Goal: Task Accomplishment & Management: Complete application form

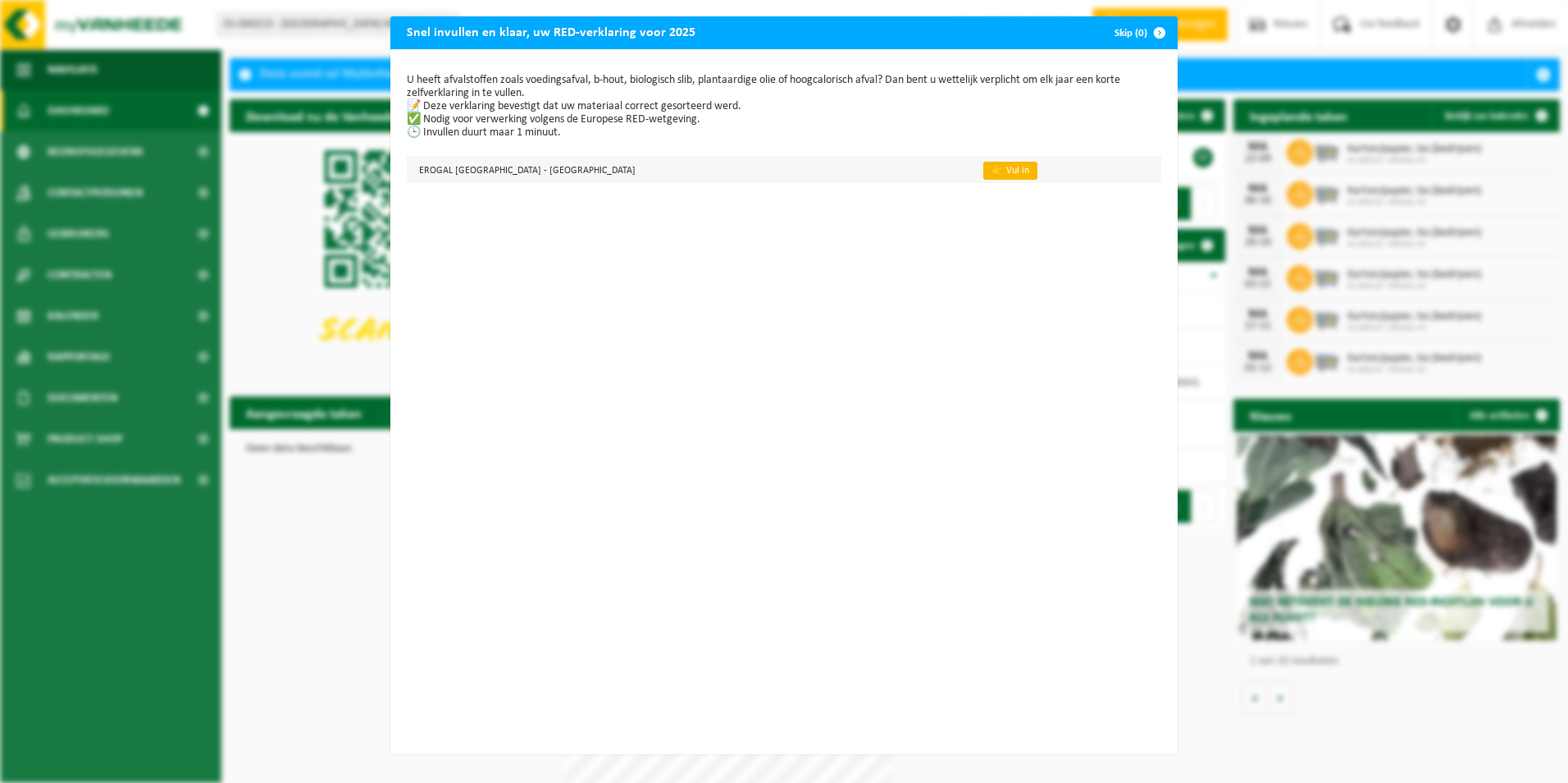
click at [984, 171] on link "👉 Vul in" at bounding box center [1010, 170] width 54 height 18
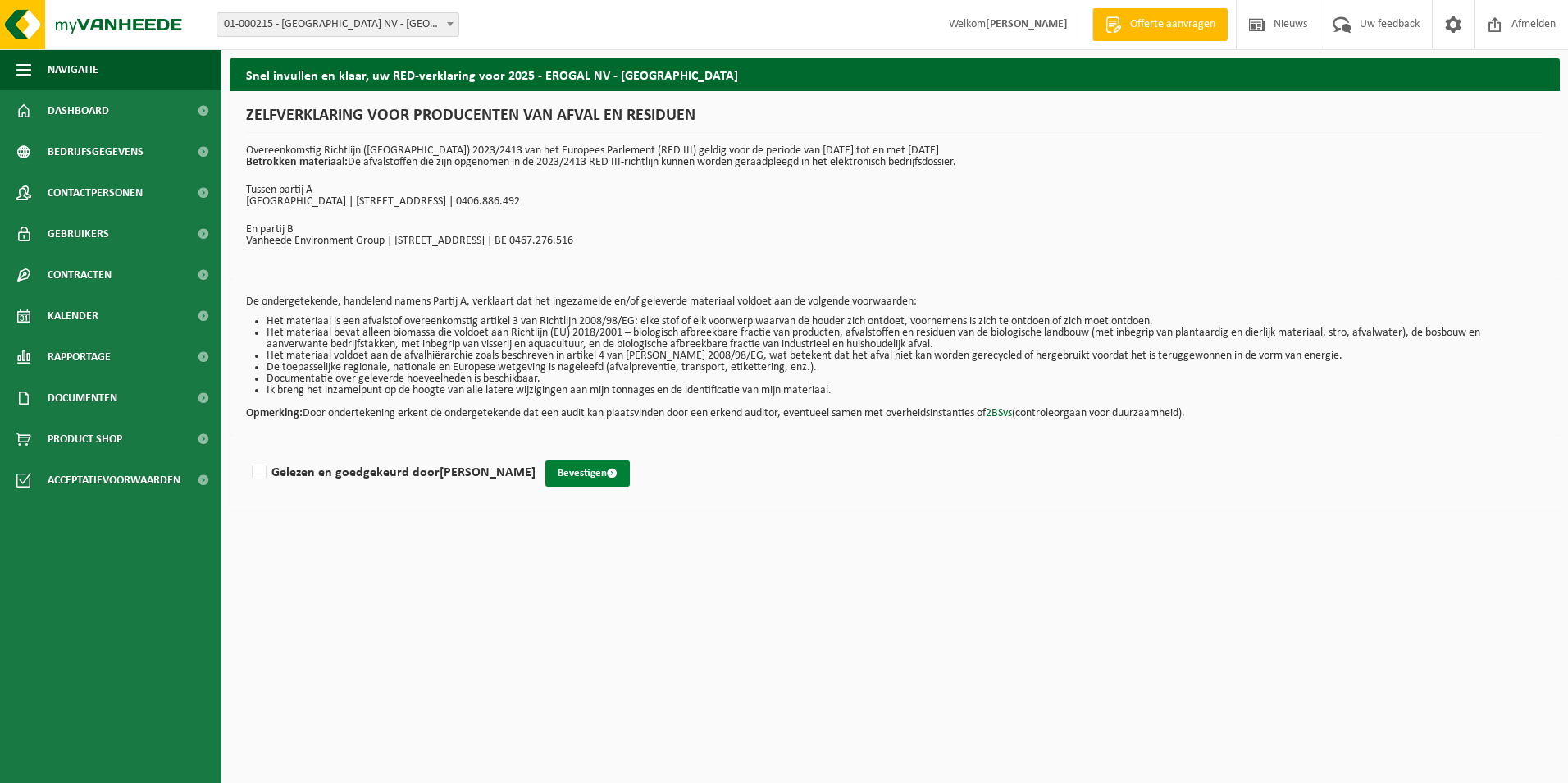
click at [607, 472] on button "Bevestigen" at bounding box center [588, 474] width 85 height 26
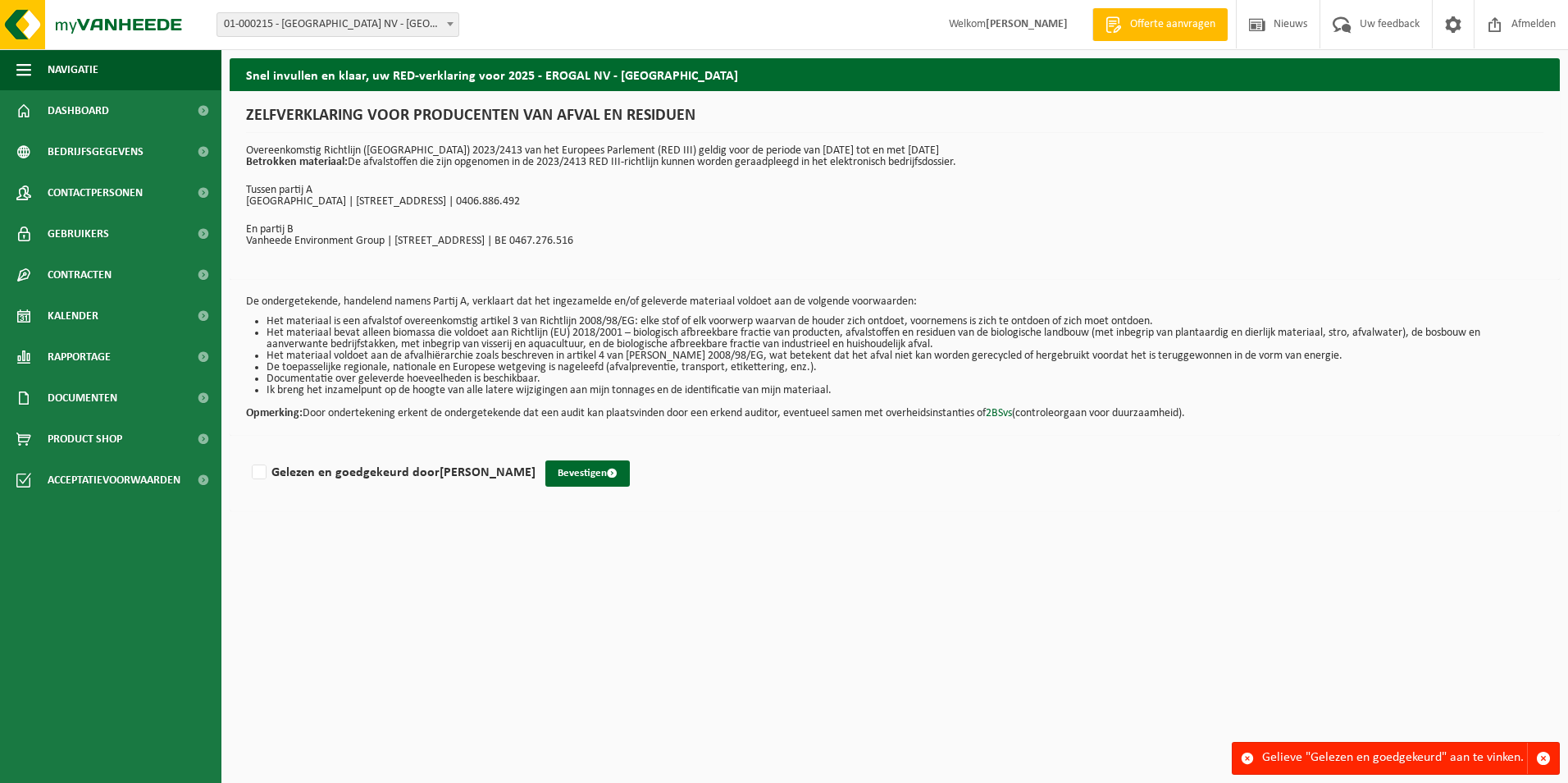
click at [603, 563] on html "Vestiging: 01-000215 - EROGAL NV - OOSTNIEUWKERKE 01-000215 - EROGAL NV - OOSTN…" at bounding box center [784, 392] width 1568 height 783
click at [255, 471] on label "Gelezen en goedgekeurd door KRISTOF EECKHOUT" at bounding box center [392, 473] width 287 height 25
click at [536, 452] on input "Gelezen en goedgekeurd door KRISTOF EECKHOUT" at bounding box center [536, 451] width 1 height 1
checkbox input "true"
click at [581, 474] on button "Bevestigen" at bounding box center [588, 474] width 85 height 26
